Goal: Find specific page/section: Find specific page/section

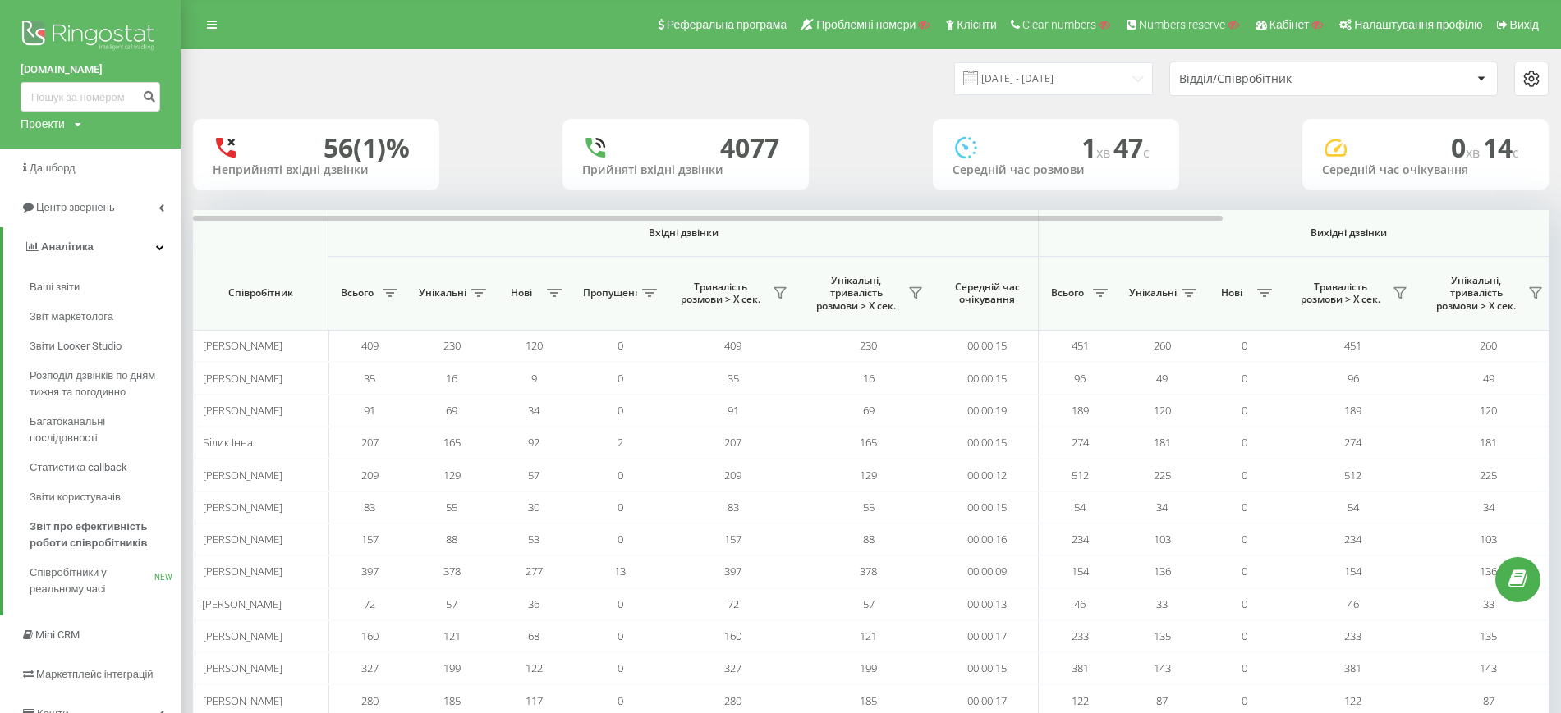
click at [67, 120] on div "Проекти Пошук" at bounding box center [51, 124] width 61 height 16
click at [67, 150] on input "text" at bounding box center [66, 149] width 82 height 24
type input "zkx"
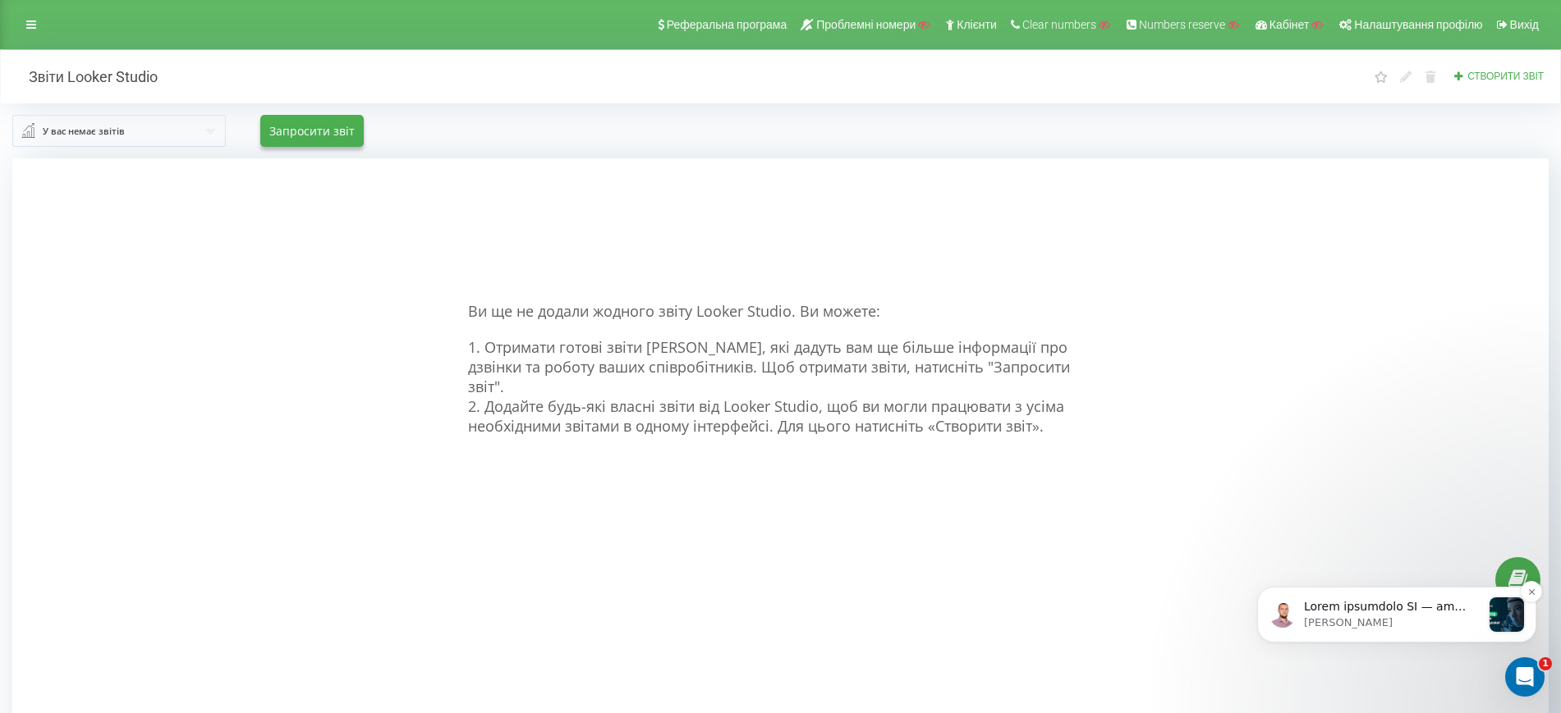
click at [1364, 616] on p "Oleksandr • Щойно" at bounding box center [1392, 623] width 177 height 15
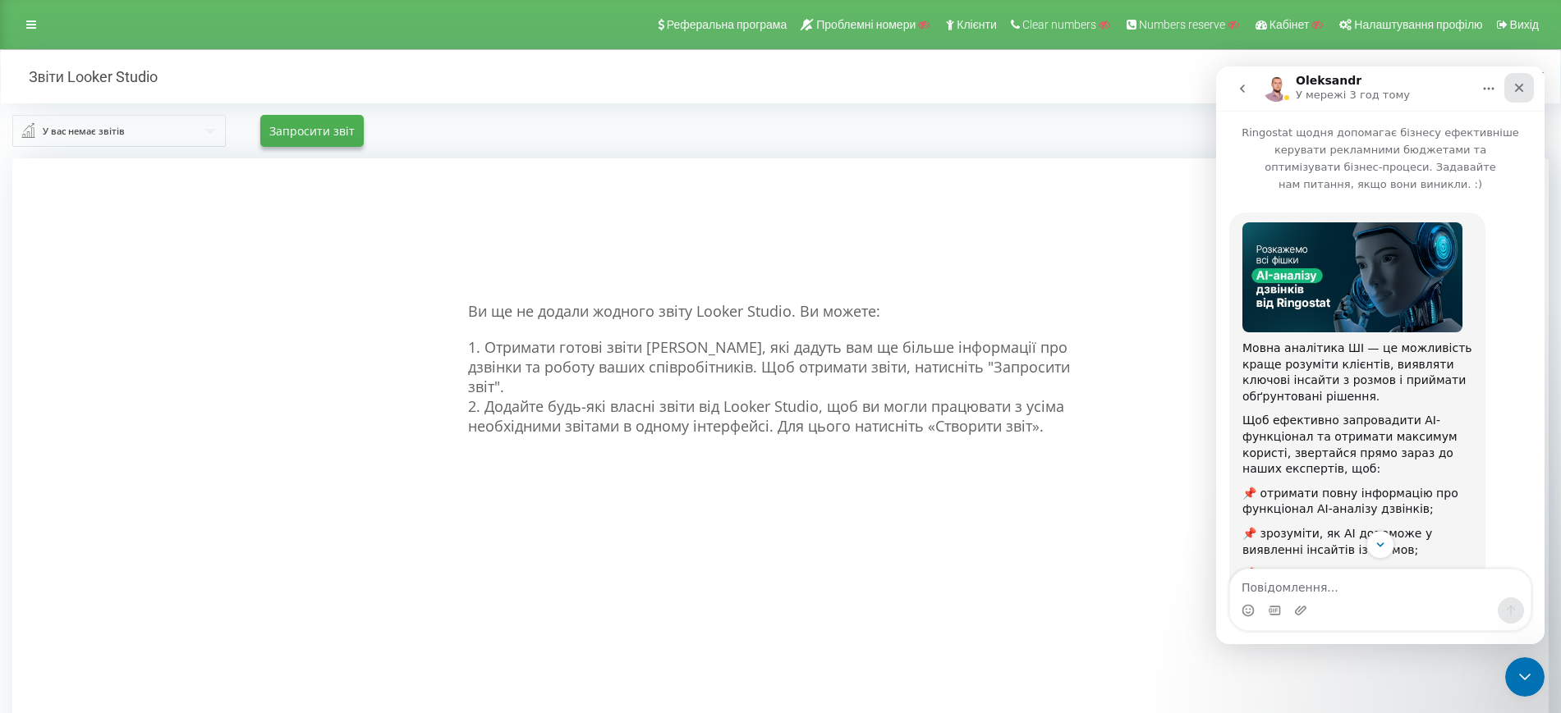
click at [1521, 85] on icon "Закрити" at bounding box center [1518, 87] width 13 height 13
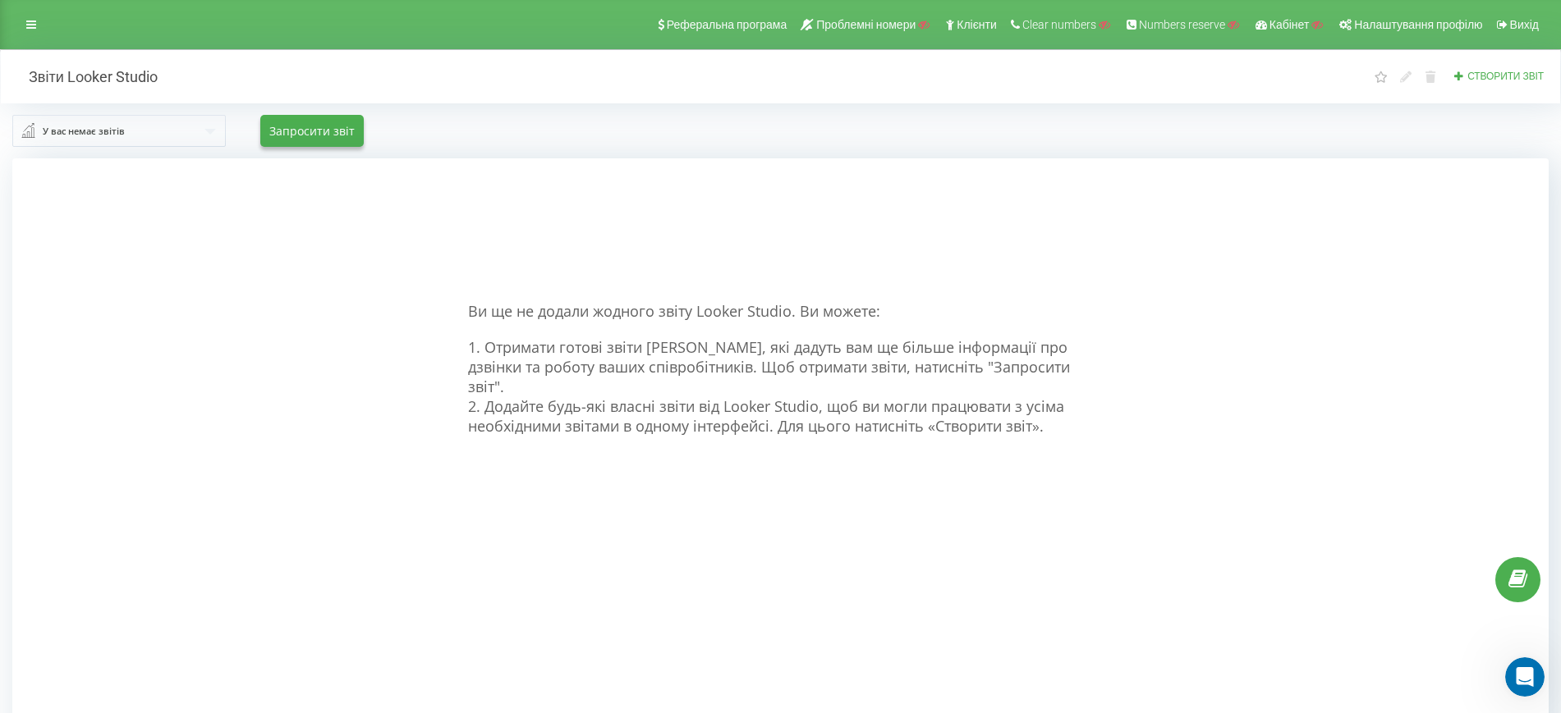
scroll to position [178, 0]
click at [26, 24] on icon at bounding box center [31, 24] width 10 height 11
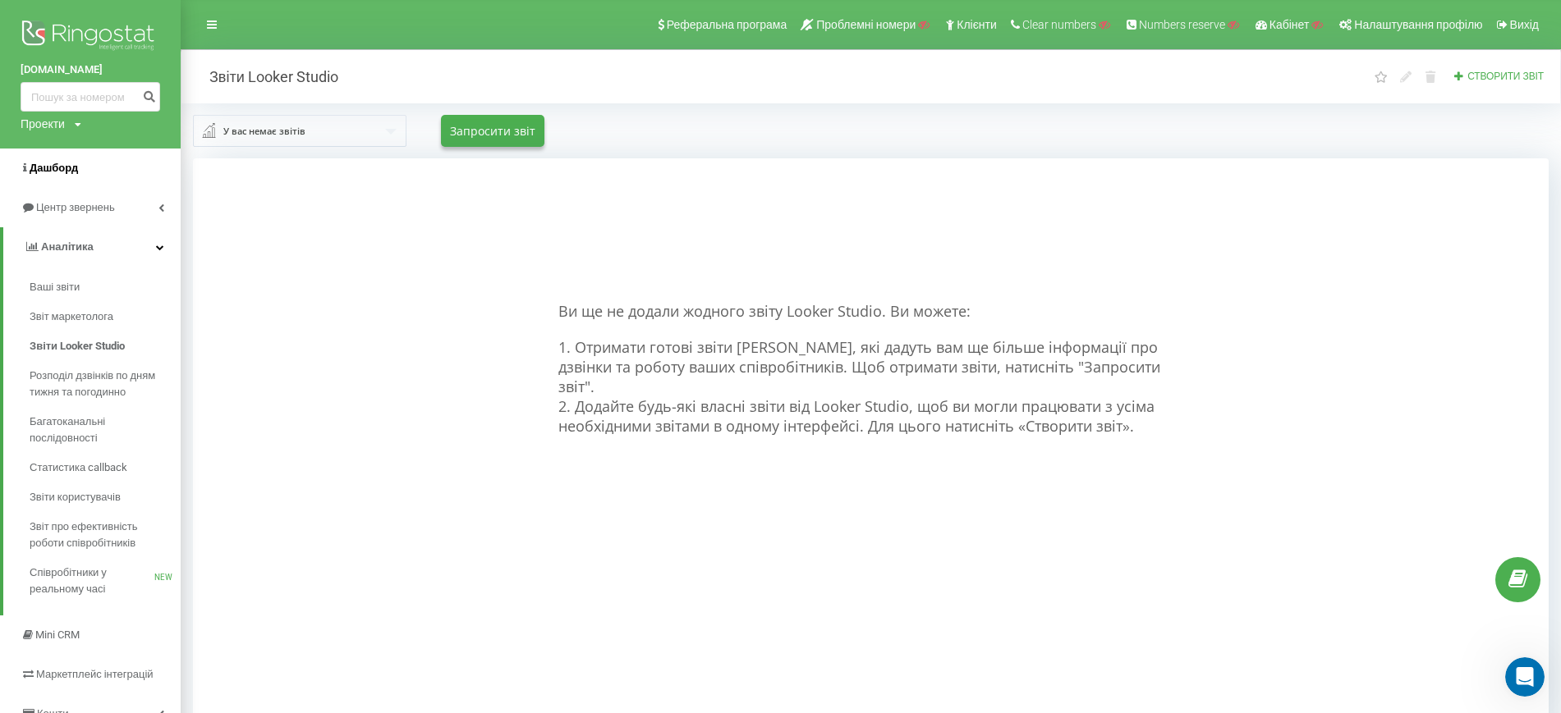
click at [66, 160] on span "Дашборд" at bounding box center [49, 168] width 57 height 16
